Goal: Browse casually

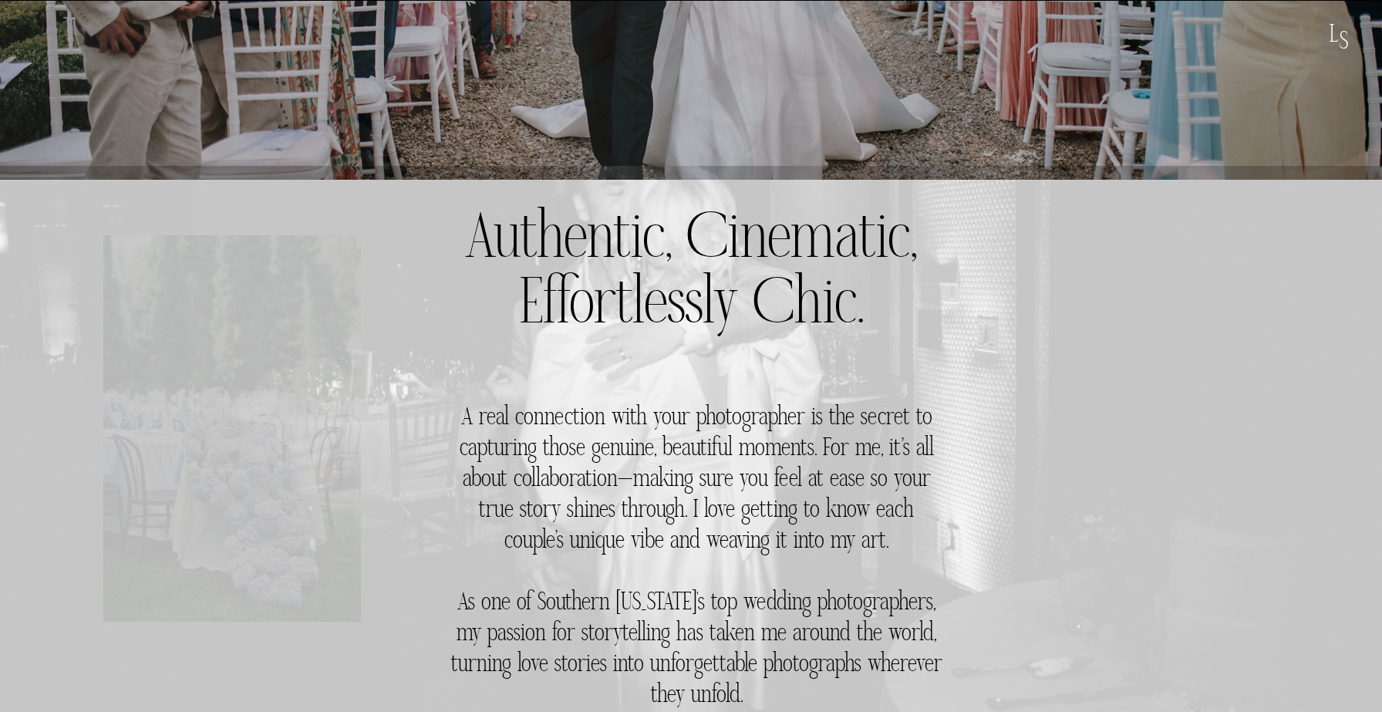
scroll to position [403, 0]
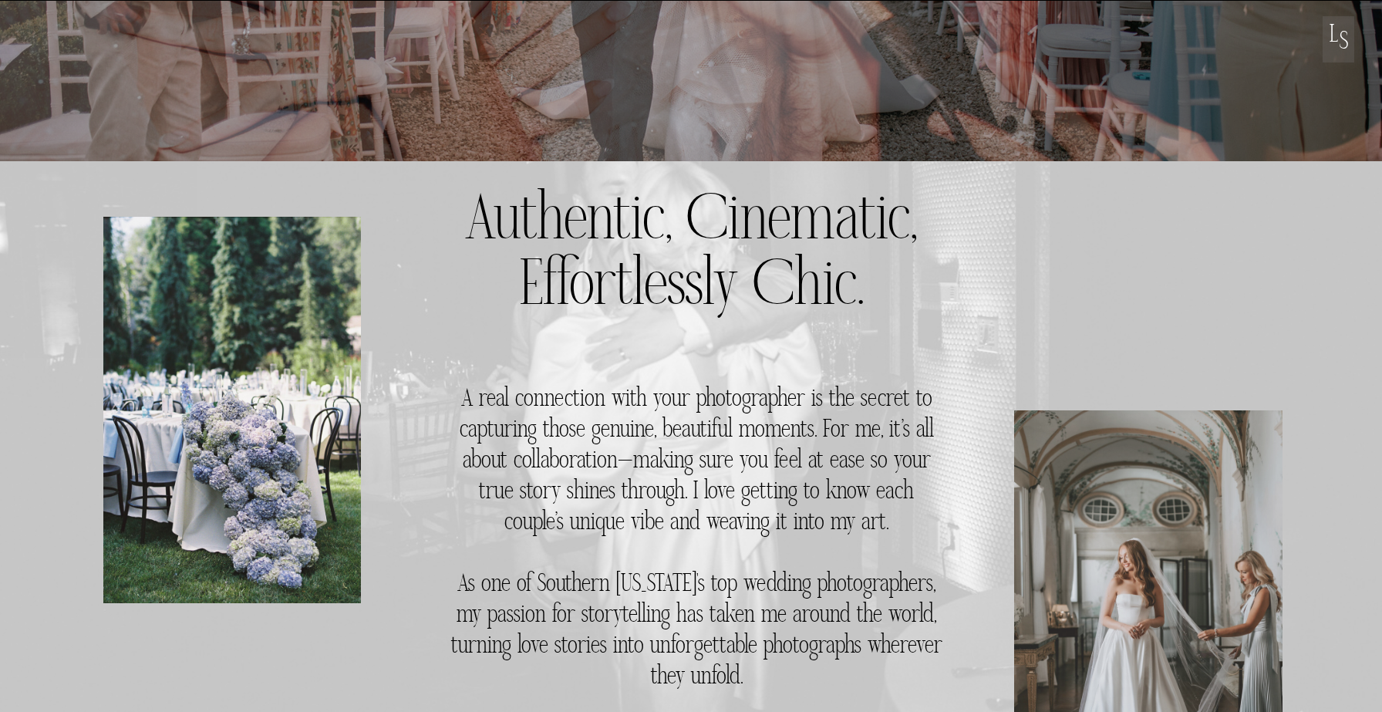
click at [639, 456] on h3 "A real connection with your photographer is the secret to capturing those genui…" at bounding box center [696, 544] width 492 height 318
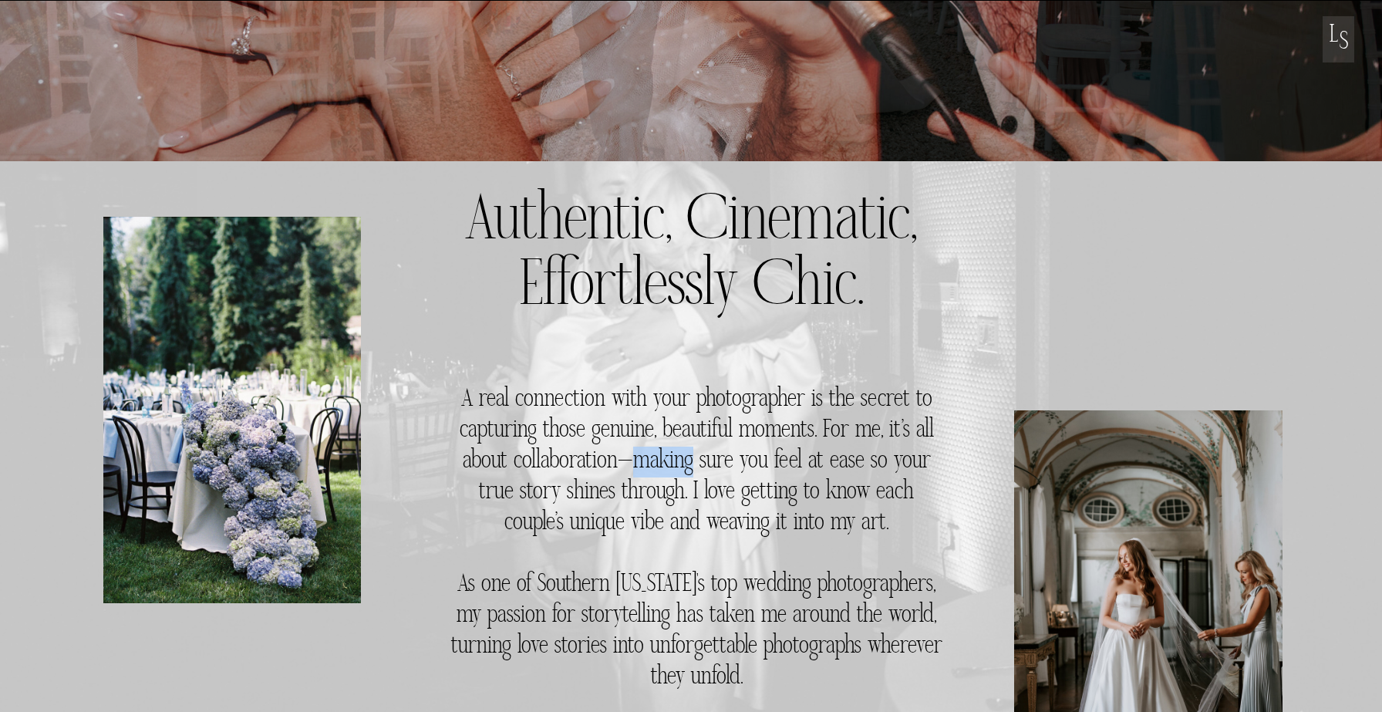
click at [639, 456] on h3 "A real connection with your photographer is the secret to capturing those genui…" at bounding box center [696, 544] width 492 height 318
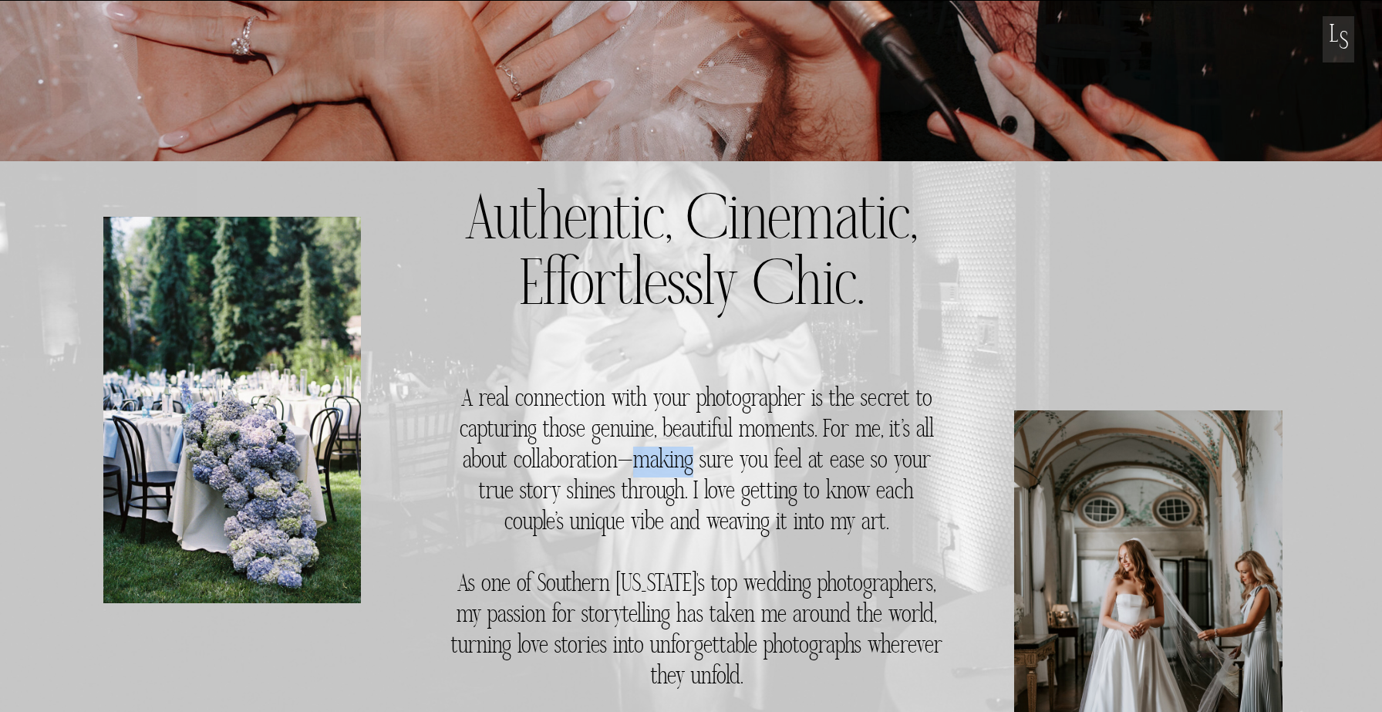
click at [639, 456] on h3 "A real connection with your photographer is the secret to capturing those genui…" at bounding box center [696, 544] width 492 height 318
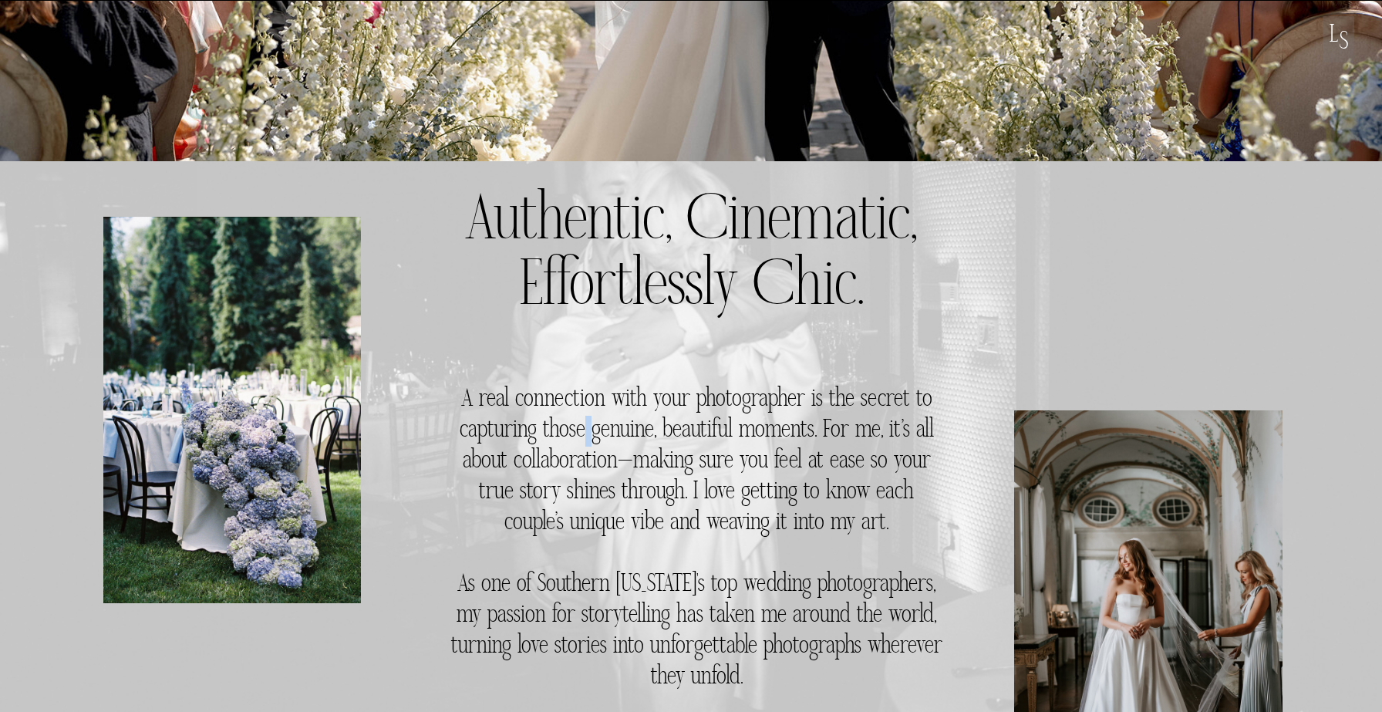
click at [581, 433] on h3 "A real connection with your photographer is the secret to capturing those genui…" at bounding box center [696, 544] width 492 height 318
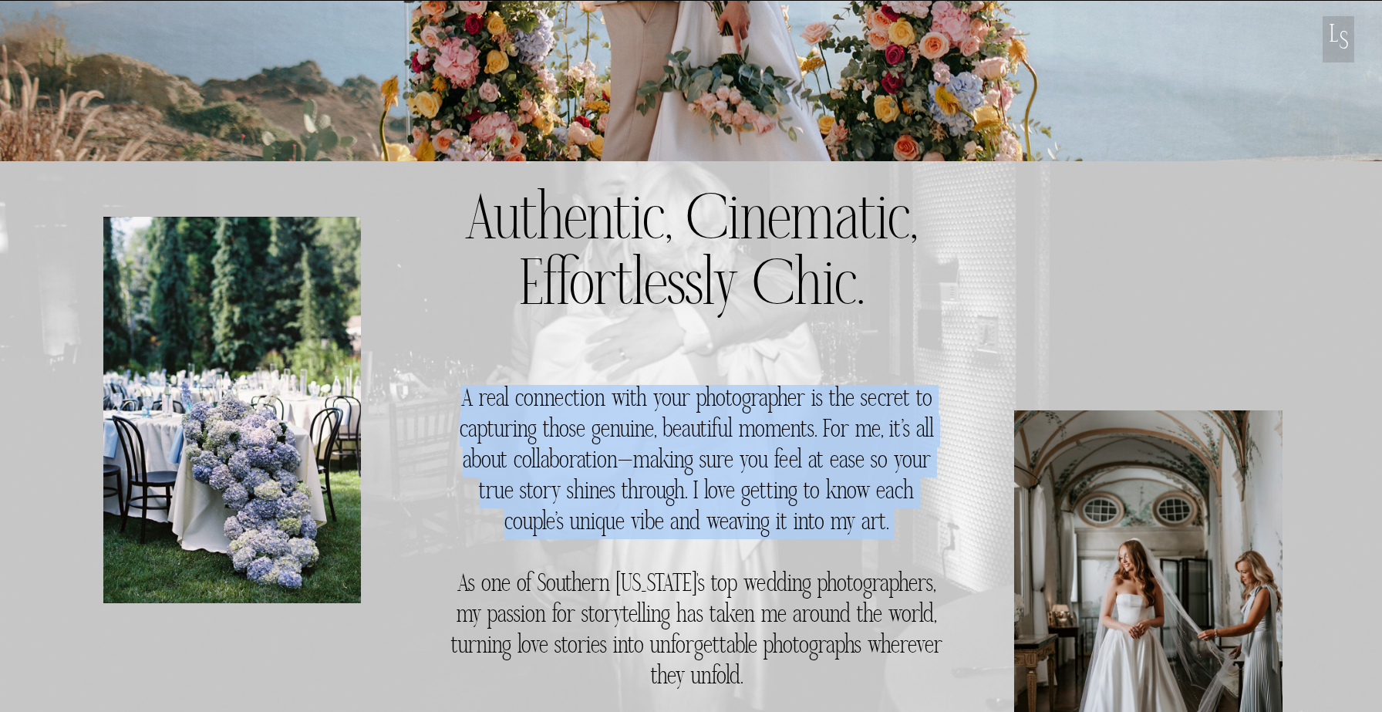
click at [530, 429] on h3 "A real connection with your photographer is the secret to capturing those genui…" at bounding box center [696, 544] width 492 height 318
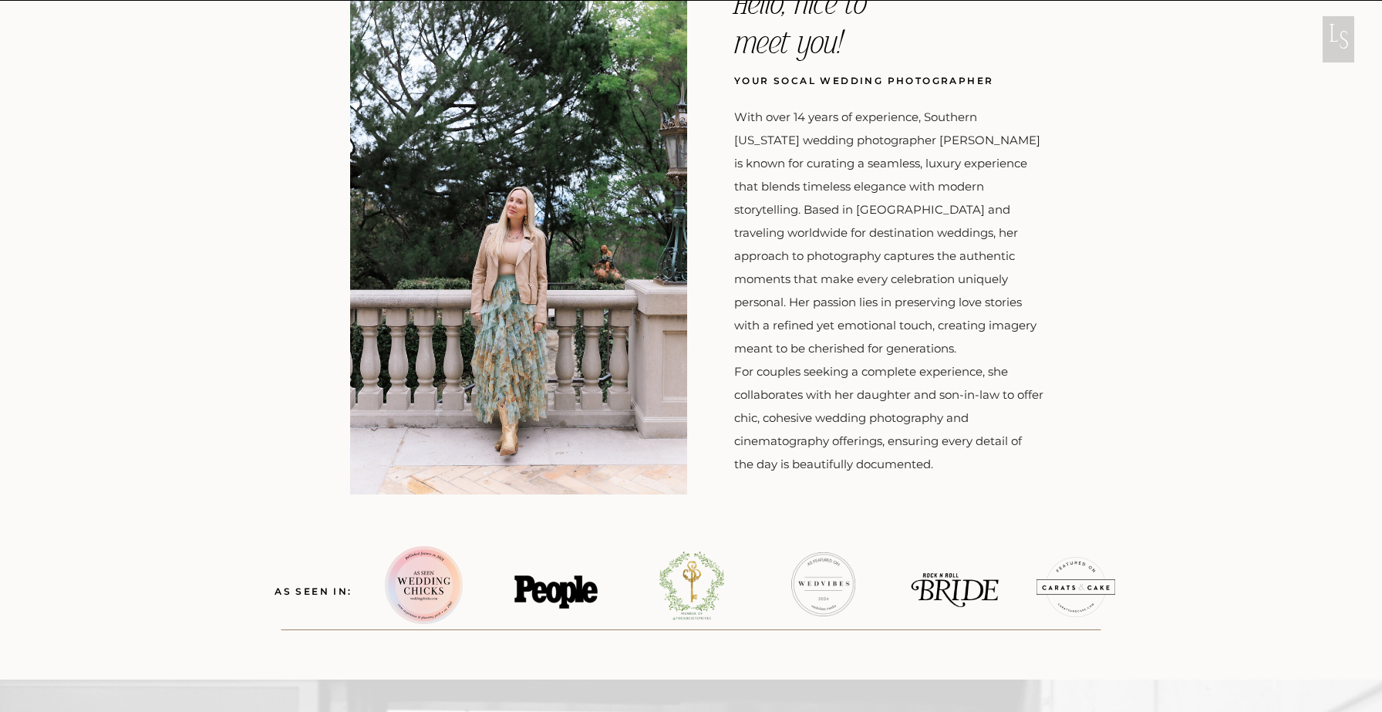
scroll to position [1924, 0]
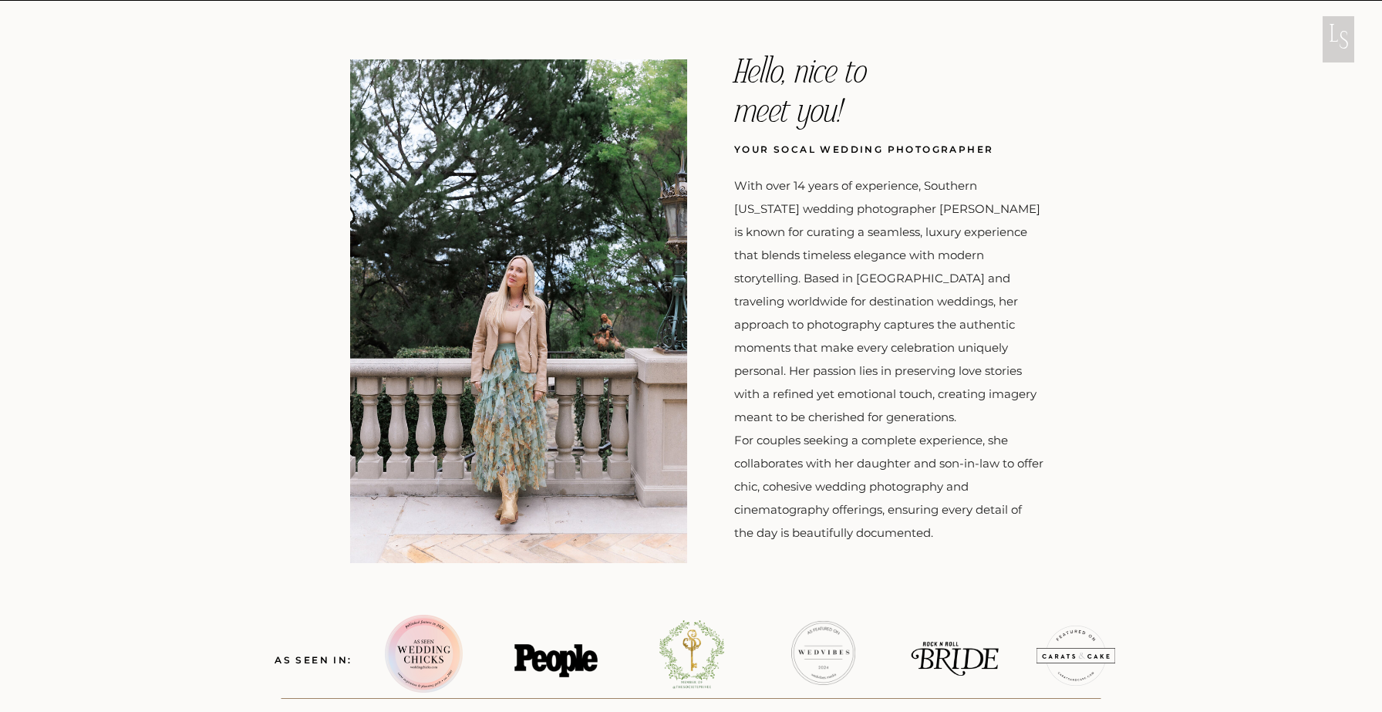
click at [512, 229] on div at bounding box center [518, 311] width 337 height 504
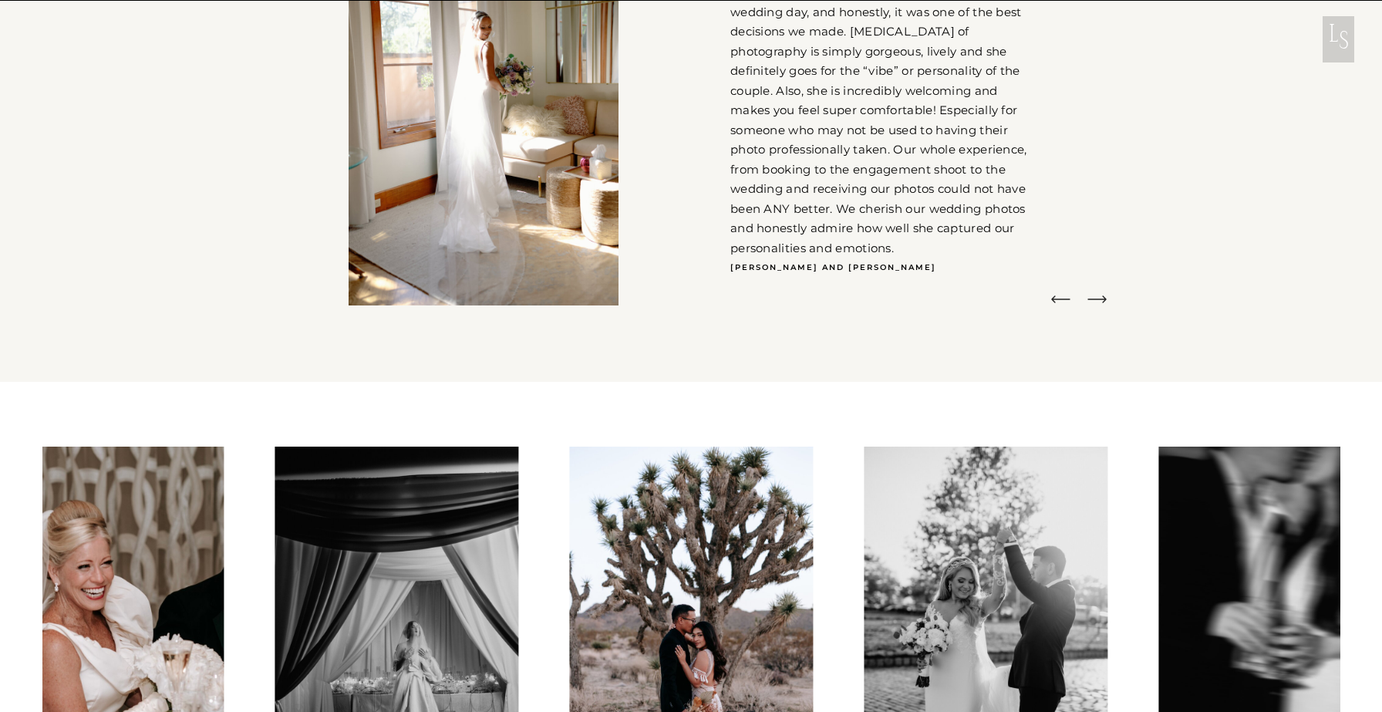
scroll to position [3647, 0]
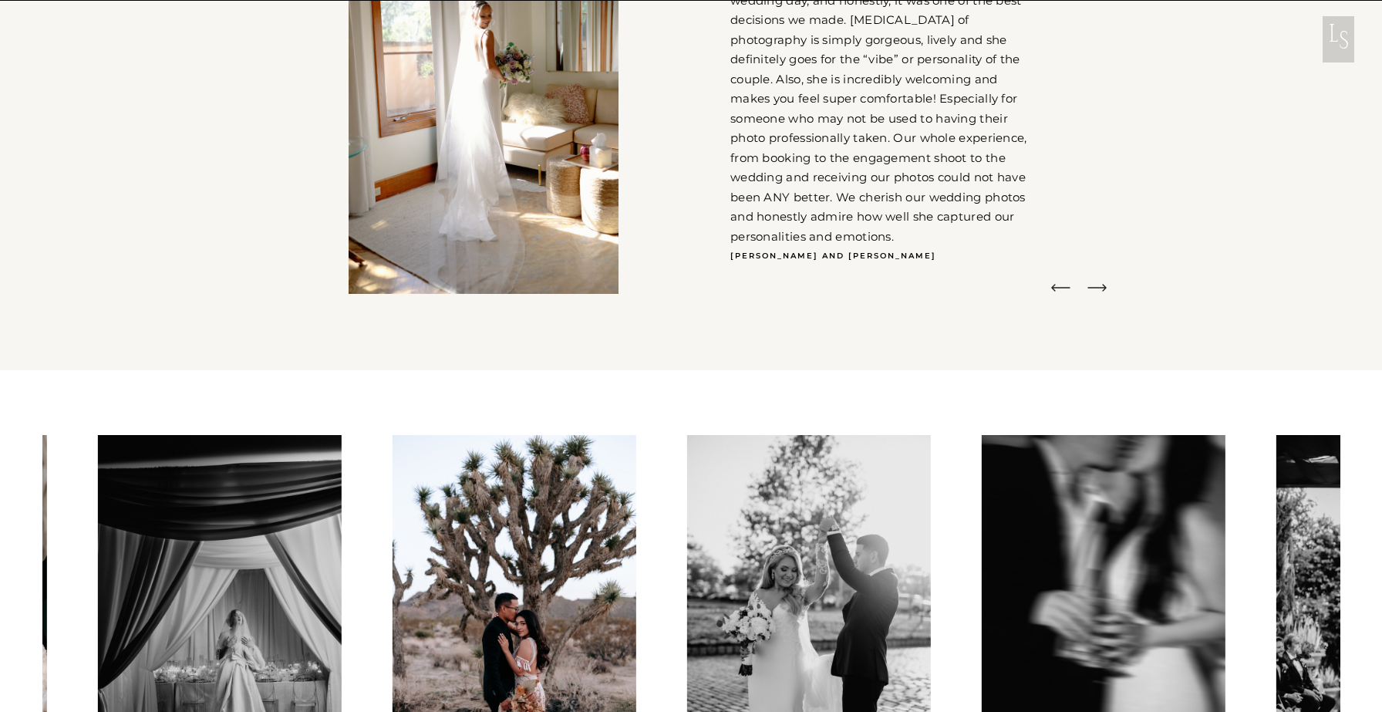
click at [1096, 290] on icon at bounding box center [1096, 287] width 25 height 23
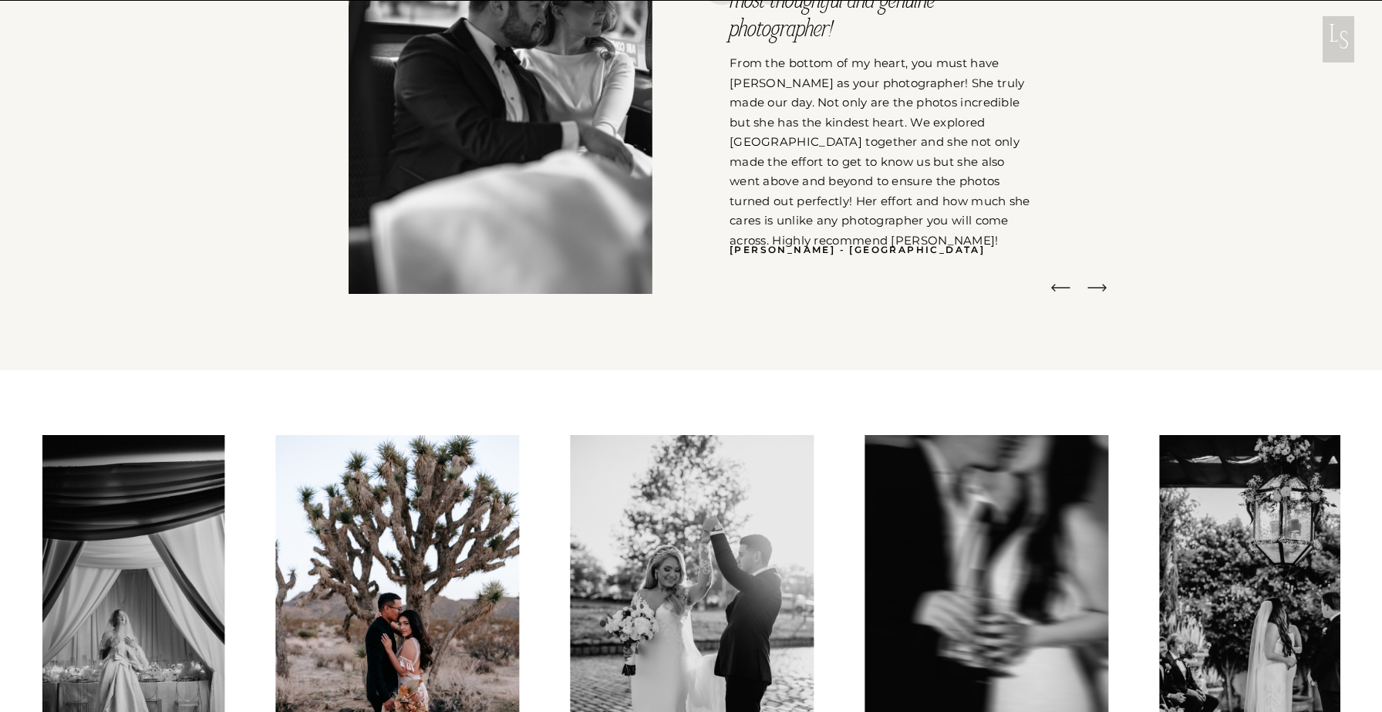
click at [1096, 290] on icon at bounding box center [1096, 287] width 25 height 23
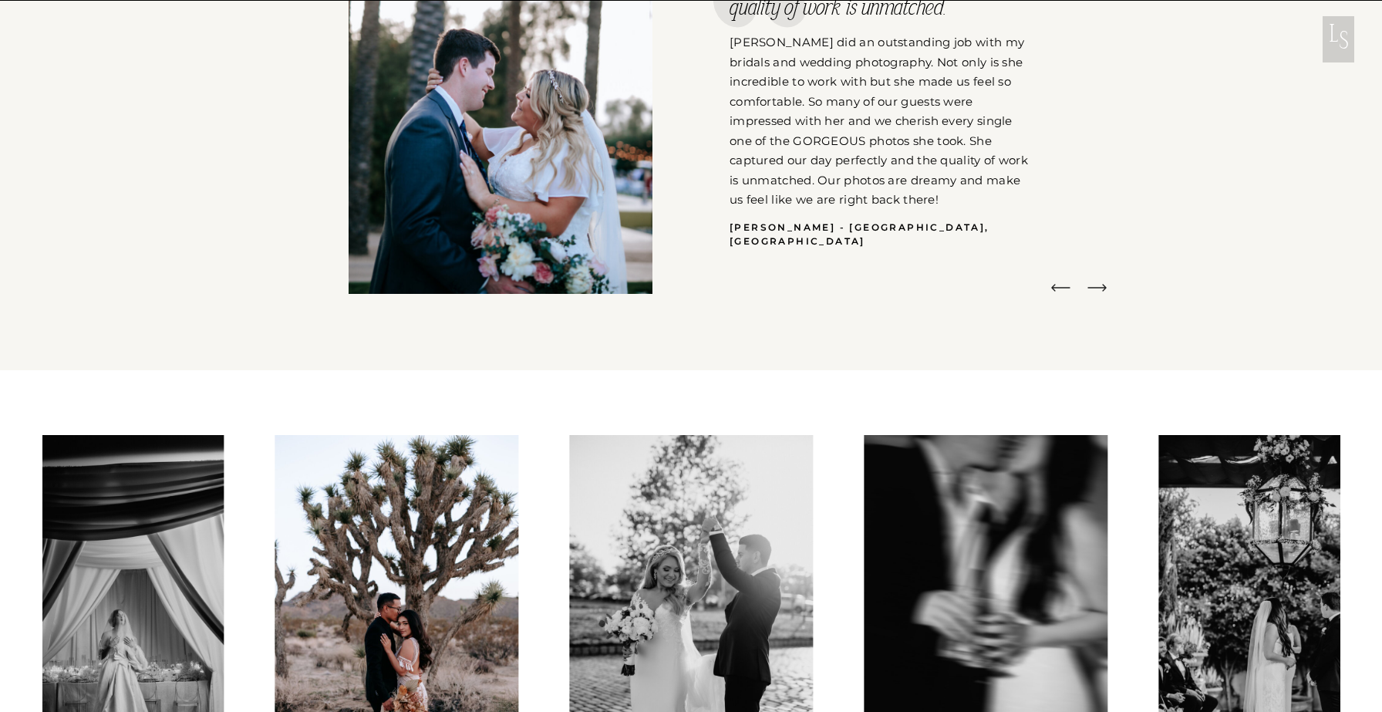
click at [1096, 290] on icon at bounding box center [1096, 287] width 25 height 23
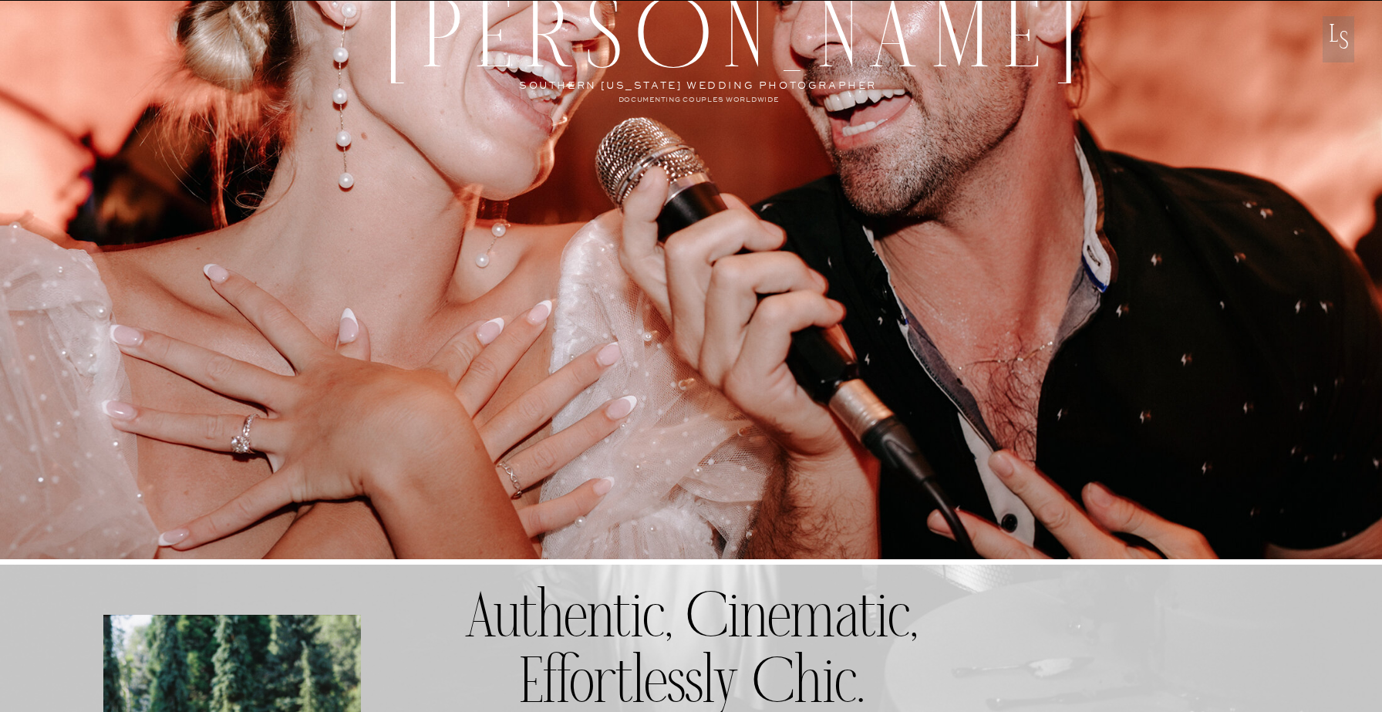
scroll to position [0, 0]
